Goal: Navigation & Orientation: Find specific page/section

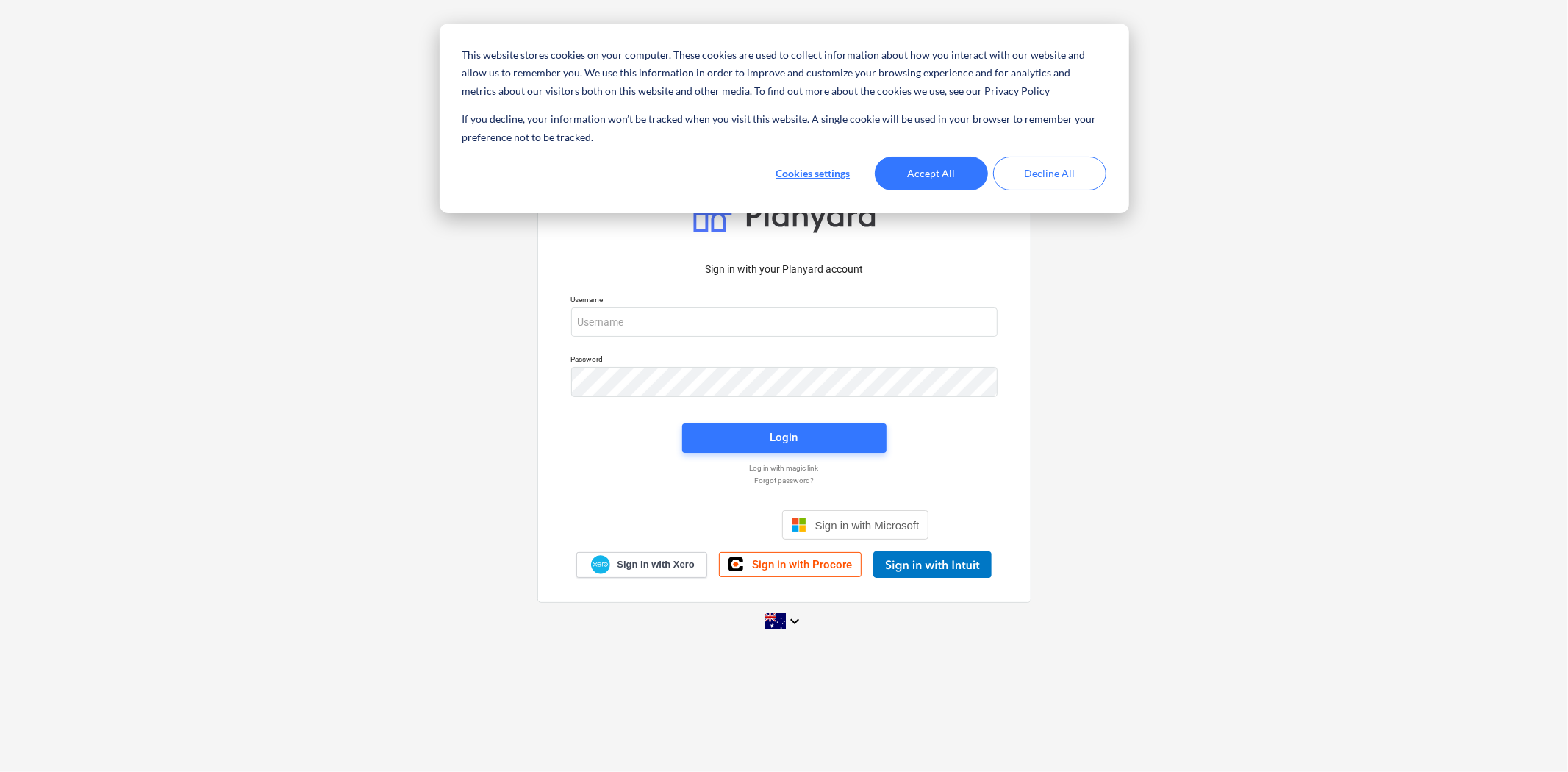
click at [673, 321] on body "This website stores cookies on your computer. These cookies are used to collect…" at bounding box center [784, 386] width 1568 height 772
click at [932, 182] on button "Accept All" at bounding box center [932, 173] width 113 height 34
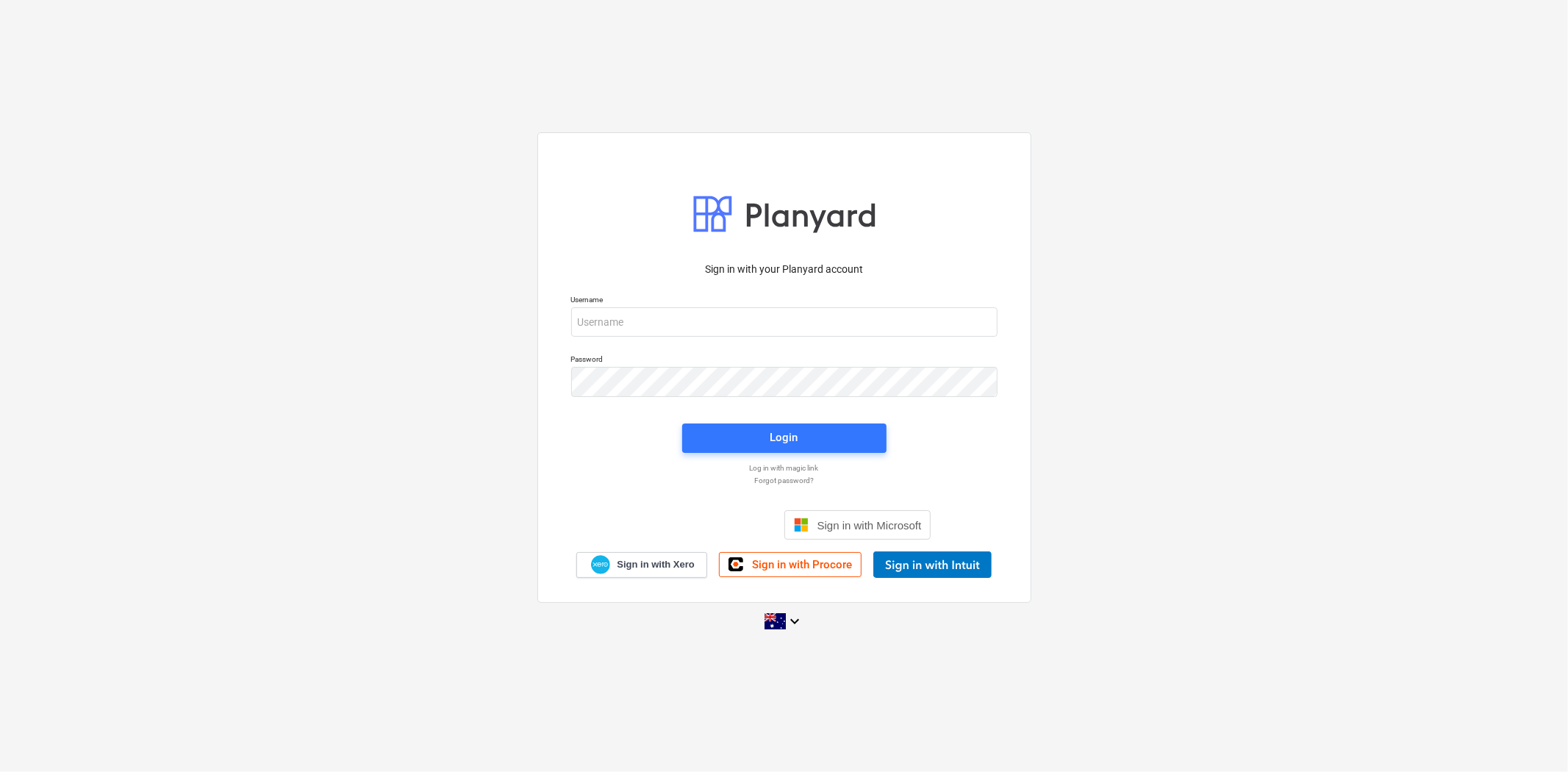
drag, startPoint x: 813, startPoint y: 291, endPoint x: 802, endPoint y: 305, distance: 17.8
click at [804, 303] on div "Username" at bounding box center [784, 315] width 444 height 60
click at [788, 321] on input "email" at bounding box center [784, 322] width 426 height 30
type input "[EMAIL_ADDRESS][DOMAIN_NAME]"
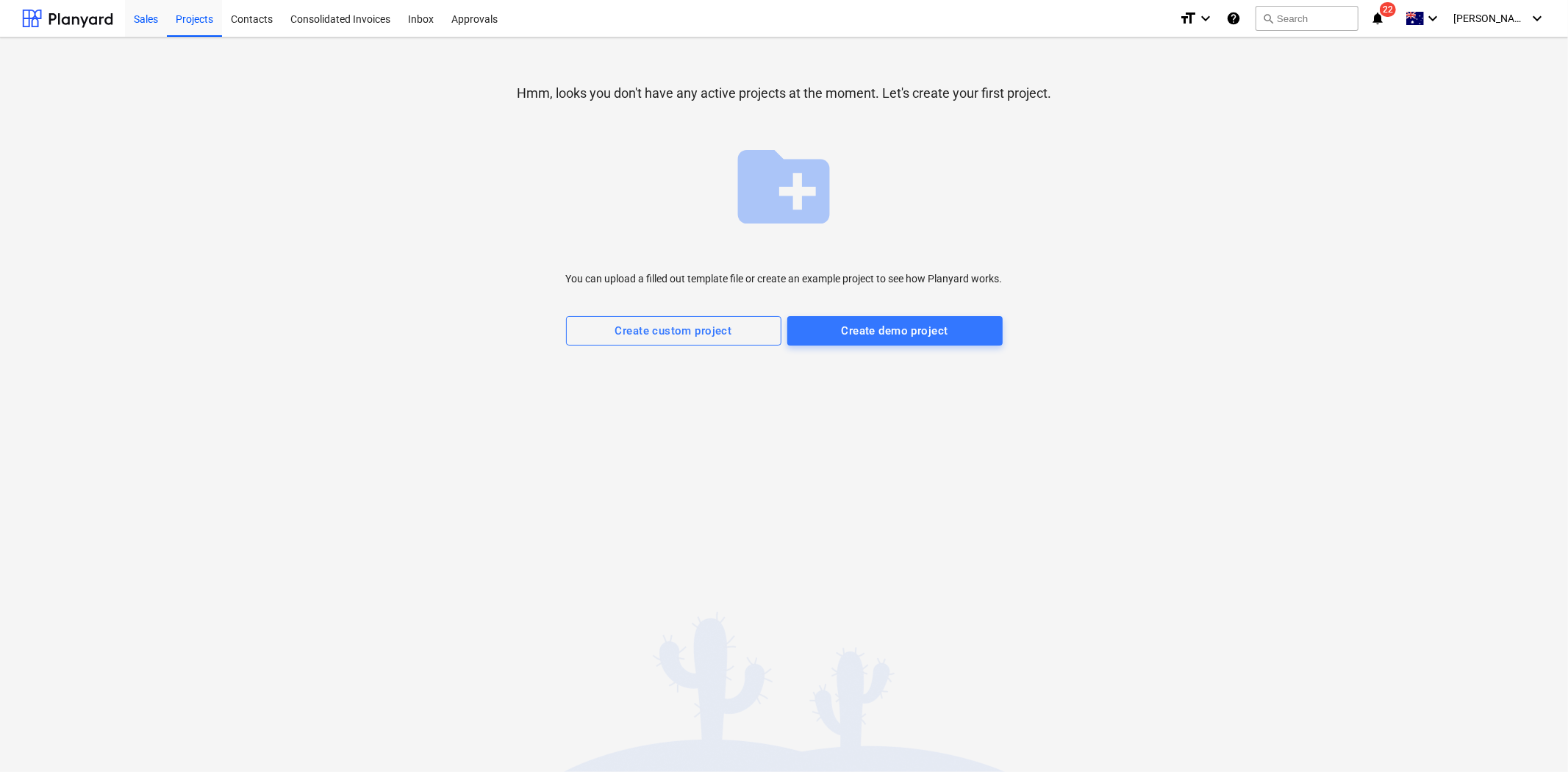
click at [166, 18] on div "Sales" at bounding box center [146, 18] width 42 height 38
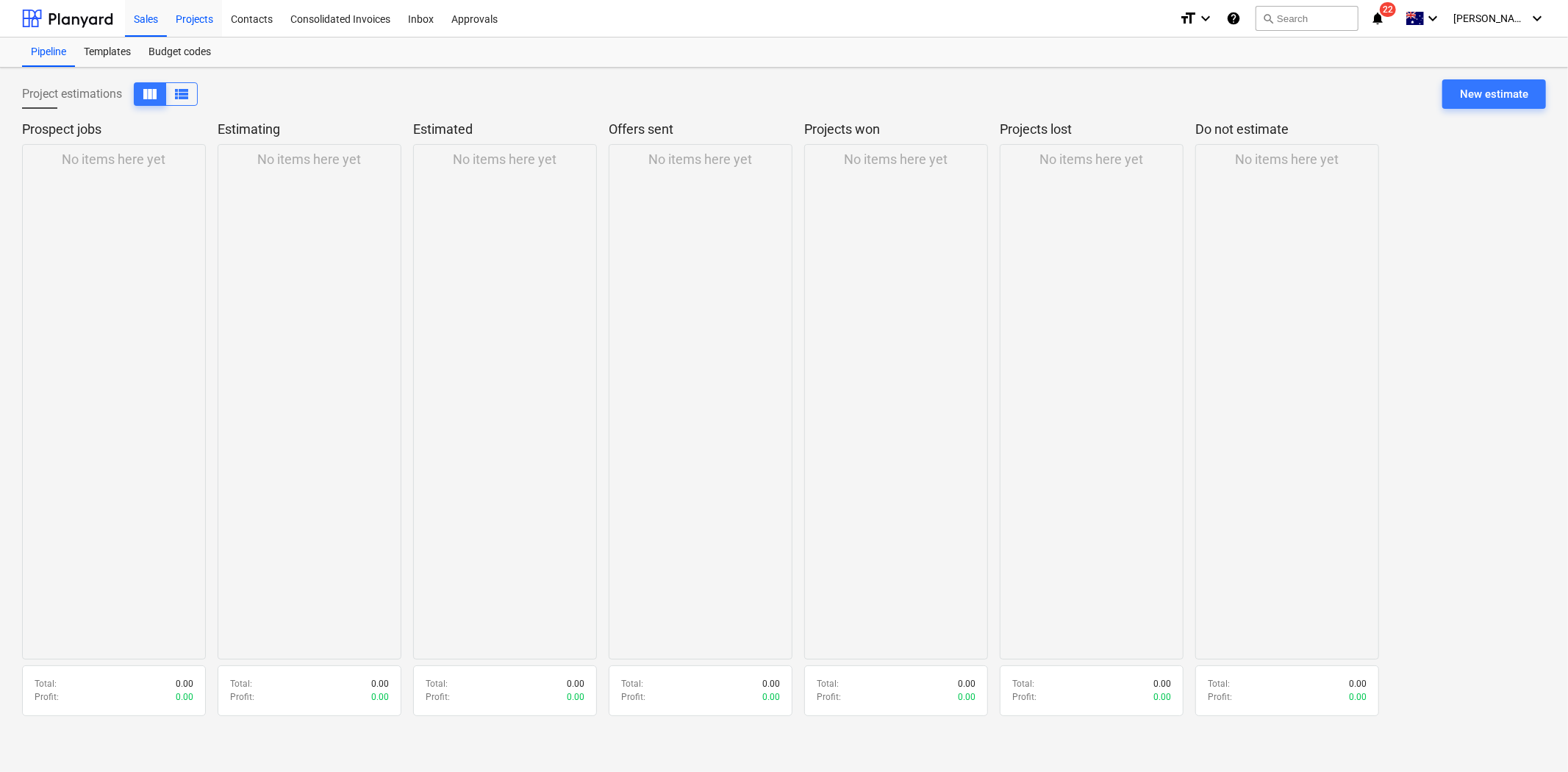
click at [217, 22] on div "Projects" at bounding box center [195, 18] width 55 height 38
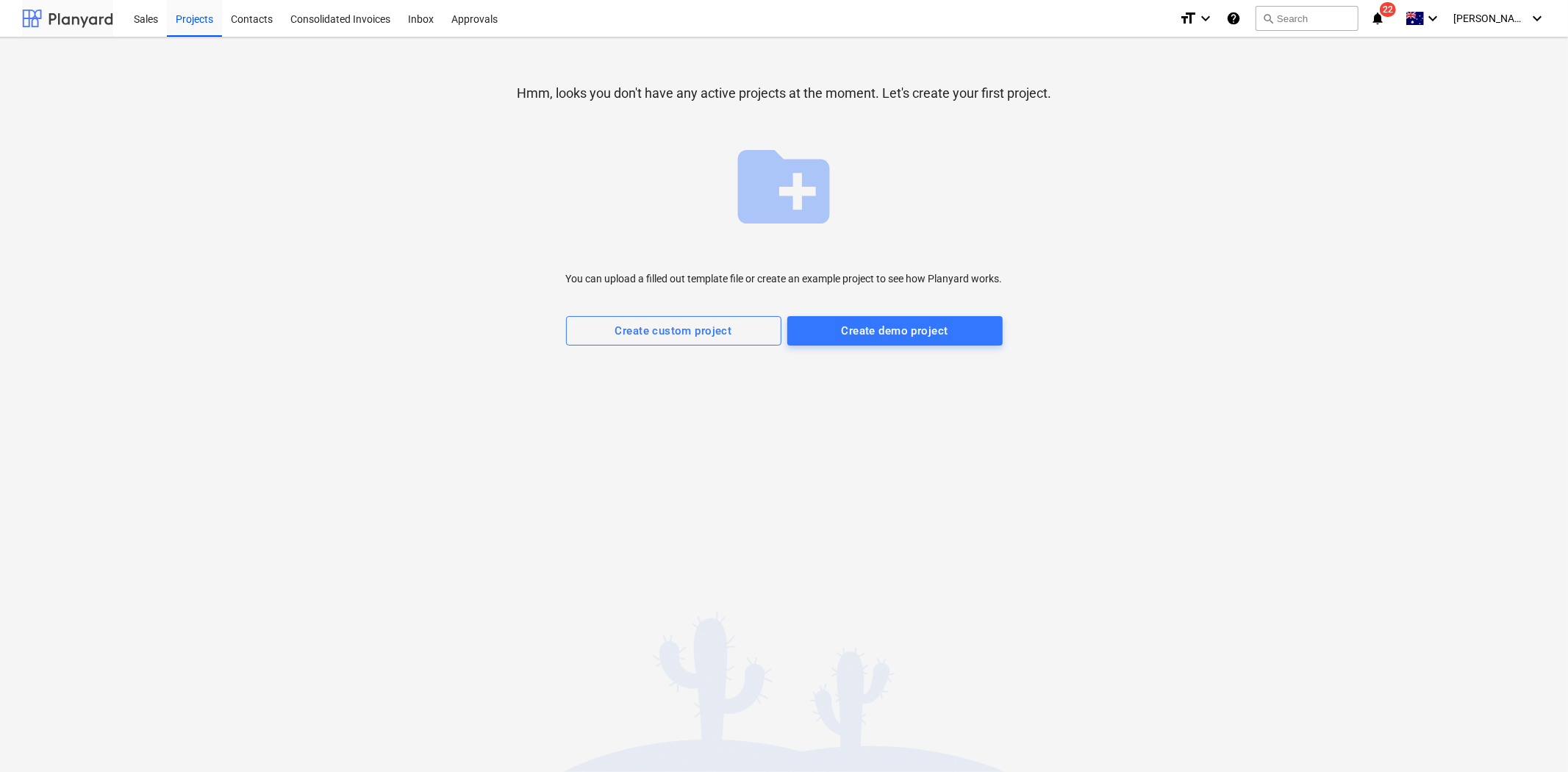
click at [45, 15] on div at bounding box center [67, 18] width 91 height 37
click at [52, 17] on div at bounding box center [67, 18] width 91 height 37
